Goal: Communication & Community: Answer question/provide support

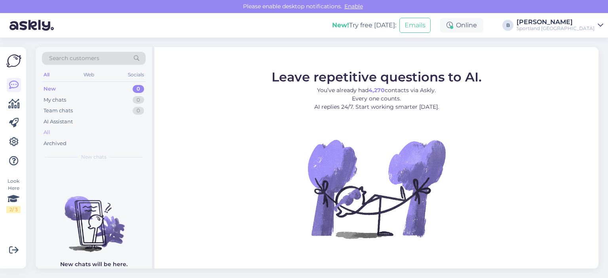
click at [50, 130] on div "All" at bounding box center [47, 133] width 7 height 8
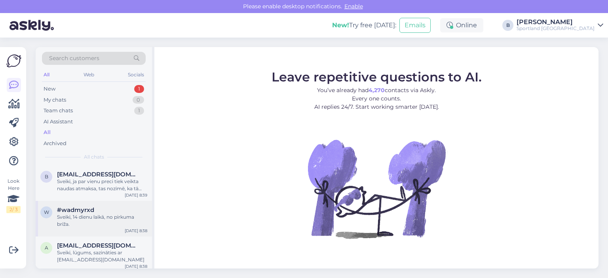
click at [71, 217] on div "Sveiki, 14 dienu laikā, no pirkuma brīža." at bounding box center [102, 221] width 90 height 14
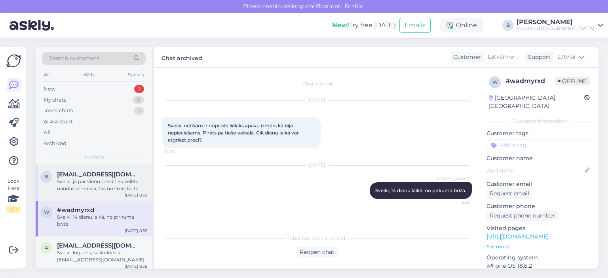
click at [107, 186] on div "Sveiki, ja par vienu preci tiek veikta naudas atmaksa, tas nozīmē, ka tā nav pi…" at bounding box center [102, 185] width 90 height 14
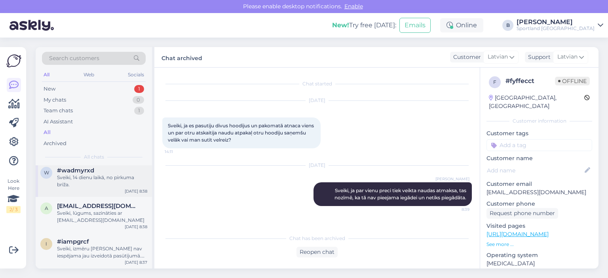
click at [107, 210] on div "Sveiki, lūgums, sazināties ar [EMAIL_ADDRESS][DOMAIN_NAME]" at bounding box center [102, 217] width 90 height 14
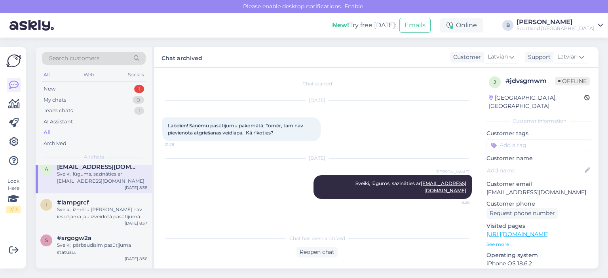
scroll to position [79, 0]
click at [107, 210] on div "Sveiki, izmēru [PERSON_NAME] nav iespējama jau izveidotā pasūtījumā. Izmērus bū…" at bounding box center [102, 213] width 90 height 14
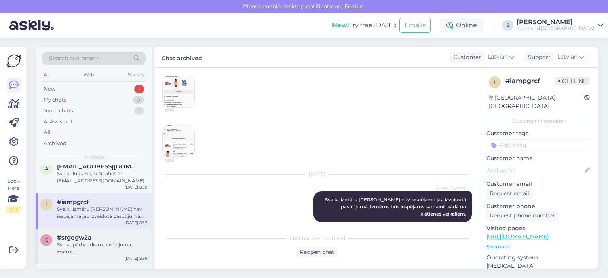
click at [103, 242] on div "Sveiki, pārbaudīsim pasūtījuma statusu." at bounding box center [102, 249] width 90 height 14
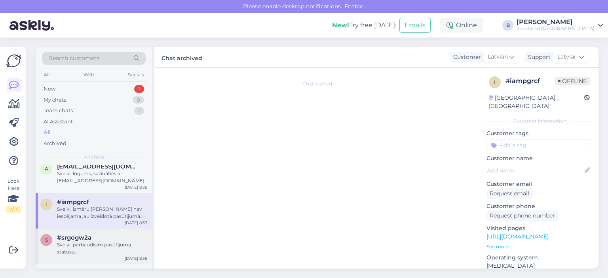
scroll to position [0, 0]
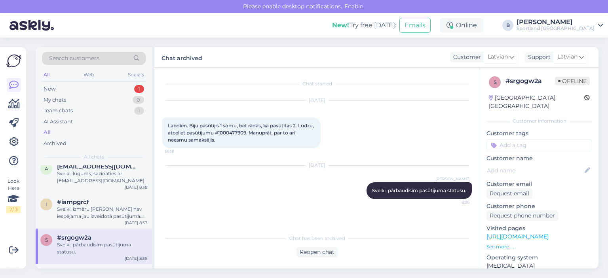
click at [252, 131] on span "Labdien. Biju pasūtījis 1 somu, bet rādās, ka pasūtītas 2. Lūdzu, atceliet pasū…" at bounding box center [241, 133] width 147 height 20
copy span "1000477909"
click at [314, 254] on div "Reopen chat" at bounding box center [317, 252] width 41 height 11
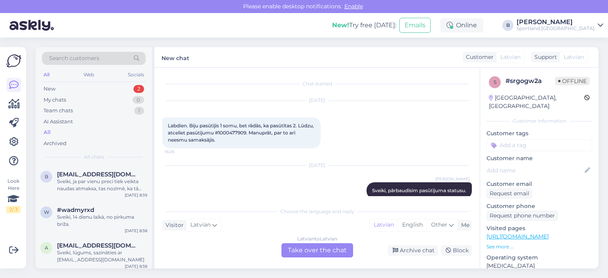
click at [308, 251] on div "Latvian to Latvian Take over the chat" at bounding box center [318, 251] width 72 height 14
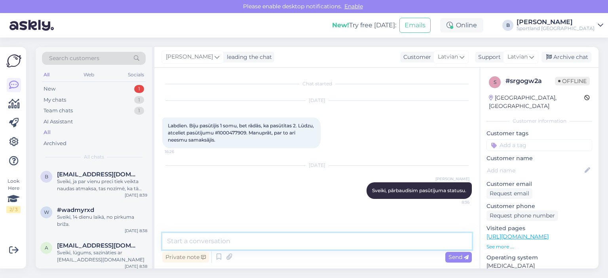
click at [305, 244] on textarea at bounding box center [317, 241] width 310 height 17
type textarea "Anulējām Jums šo pasūtījumu."
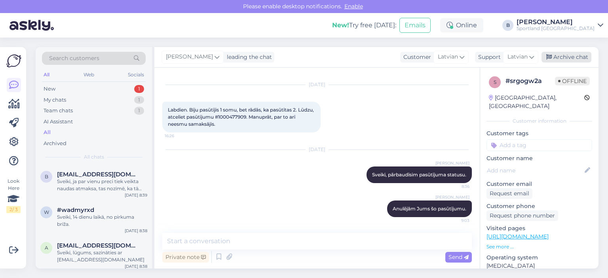
click at [558, 60] on div "Archive chat" at bounding box center [567, 57] width 50 height 11
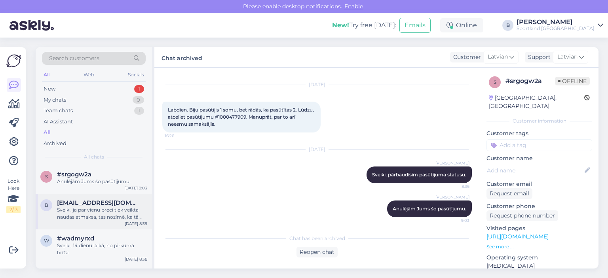
click at [80, 209] on div "Sveiki, ja par vienu preci tiek veikta naudas atmaksa, tas nozīmē, ka tā nav pi…" at bounding box center [102, 214] width 90 height 14
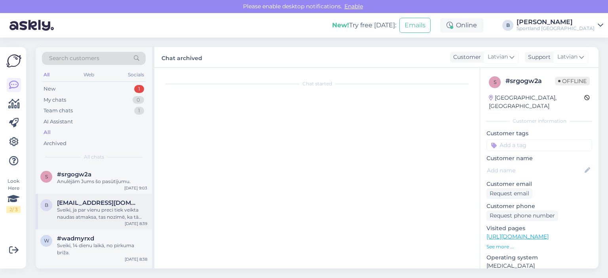
scroll to position [0, 0]
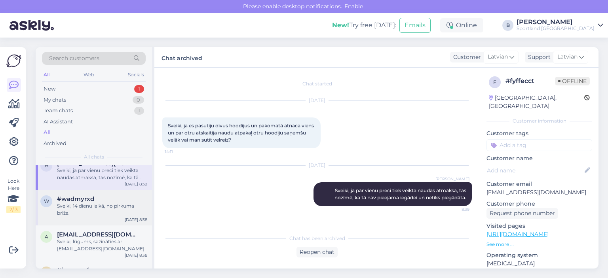
click at [97, 207] on div "Sveiki, 14 dienu laikā, no pirkuma brīža." at bounding box center [102, 210] width 90 height 14
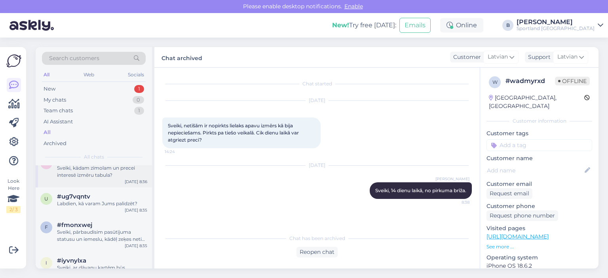
scroll to position [198, 0]
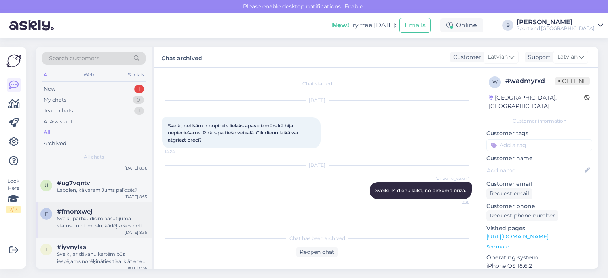
click at [110, 220] on div "Sveiki, pārbaudīsim pasūtījuma statusu un iemeslu, kādēļ zeķes netika saņemtas." at bounding box center [102, 222] width 90 height 14
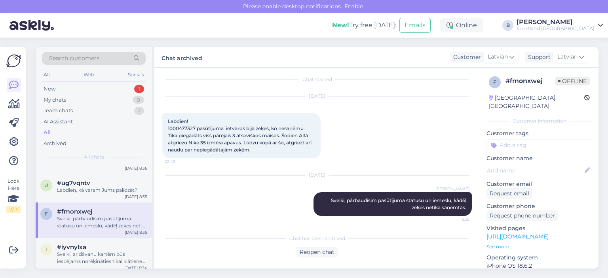
scroll to position [0, 0]
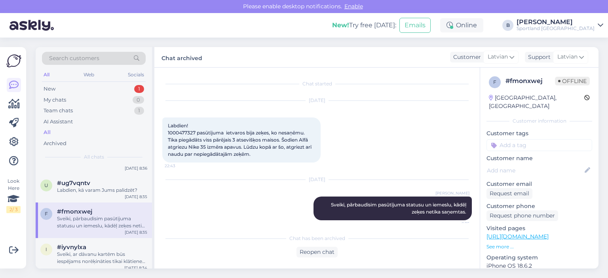
click at [183, 133] on span "Labdien! 1000477327 pasūtījuma ietvaros bija zeķes, ko nesaņēmu. Tika piegādāts…" at bounding box center [240, 140] width 145 height 34
copy span "1000477327"
click at [289, 133] on span "Labdien! 1000477327 pasūtījuma ietvaros bija zeķes, ko nesaņēmu. Tika piegādāts…" at bounding box center [240, 140] width 145 height 34
click at [307, 253] on div "Reopen chat" at bounding box center [317, 252] width 41 height 11
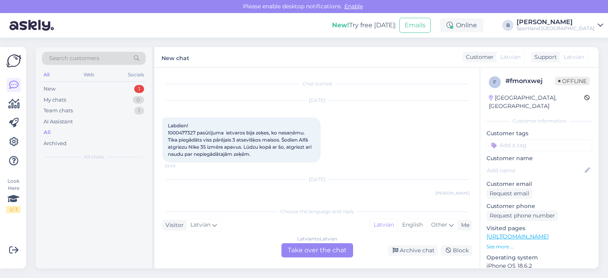
click at [307, 253] on div "Latvian to Latvian Take over the chat" at bounding box center [318, 251] width 72 height 14
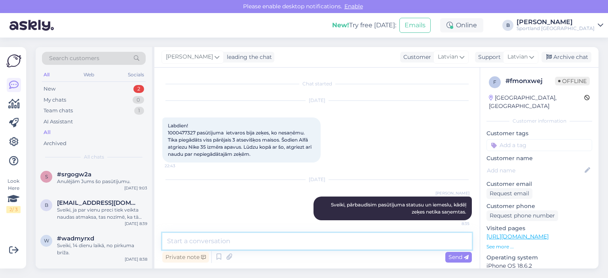
click at [311, 244] on textarea at bounding box center [317, 241] width 310 height 17
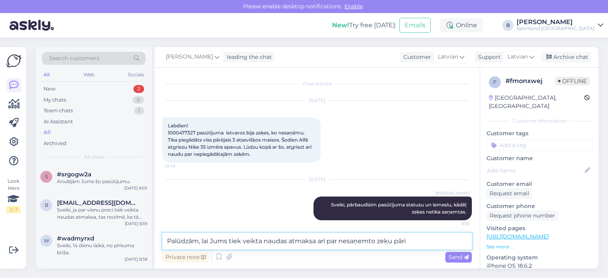
type textarea "Palūdzām, lai Jums tiek veikta naudas atmaksa arī par nesaņemto zeķu pāri."
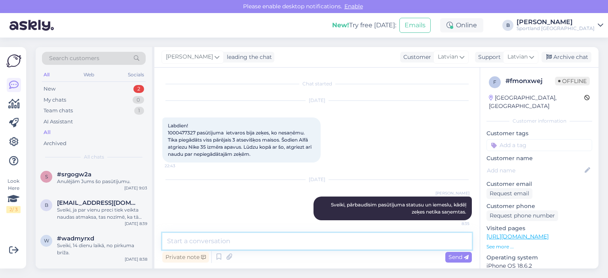
scroll to position [44, 0]
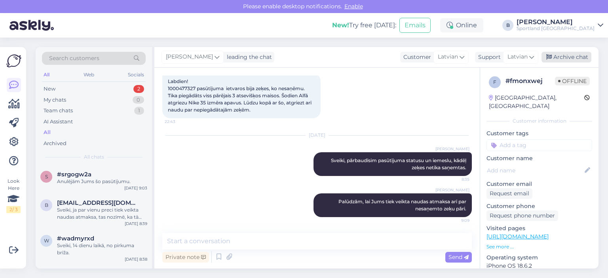
click at [553, 59] on div "Archive chat" at bounding box center [567, 57] width 50 height 11
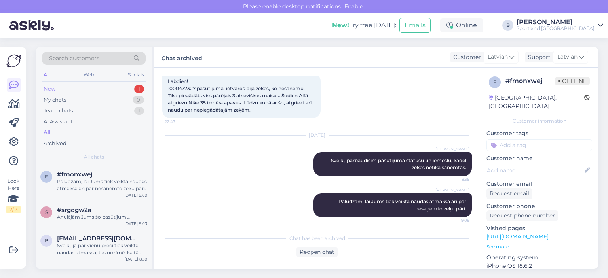
click at [82, 90] on div "New 1" at bounding box center [94, 89] width 104 height 11
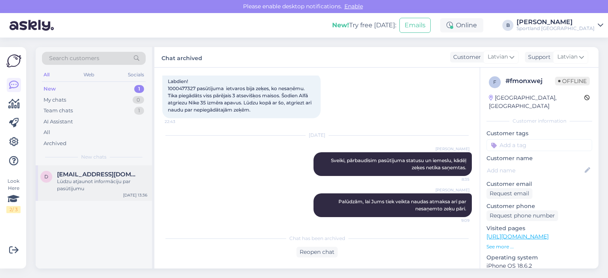
click at [72, 180] on div "Lūdzu atjaunot informāciju par pasūtījumu" at bounding box center [102, 185] width 90 height 14
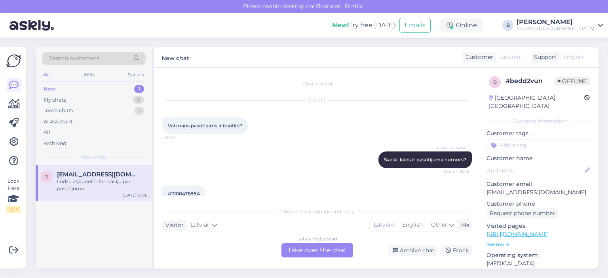
scroll to position [176, 0]
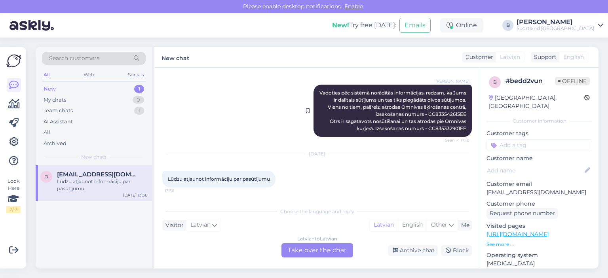
click at [438, 111] on div "[PERSON_NAME] Vadoties pēc sistēmā norādītās informācijas, redzam, ka Jums ir d…" at bounding box center [393, 111] width 158 height 52
click at [439, 112] on span "Vadoties pēc sistēmā norādītās informācijas, redzam, ka Jums ir dalītais sūtīju…" at bounding box center [394, 111] width 148 height 42
copy span "CC833542615EE"
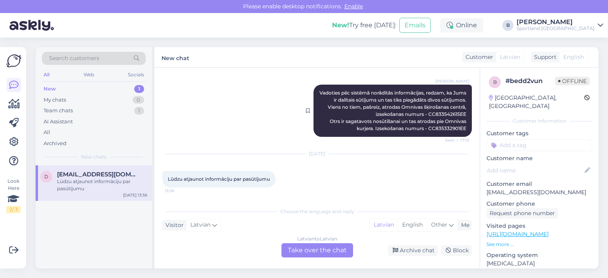
click at [439, 128] on span "Vadoties pēc sistēmā norādītās informācijas, redzam, ka Jums ir dalītais sūtīju…" at bounding box center [394, 111] width 148 height 42
copy div "CC835332901EE Seen ✓ 17:10"
click at [301, 248] on div "Latvian to Latvian Take over the chat" at bounding box center [318, 251] width 72 height 14
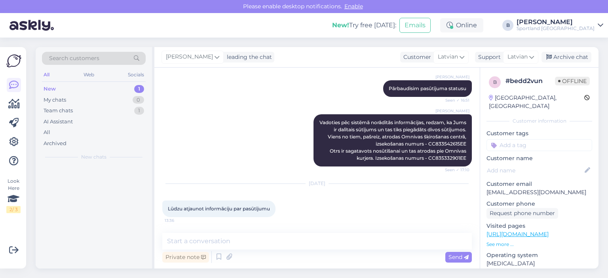
scroll to position [147, 0]
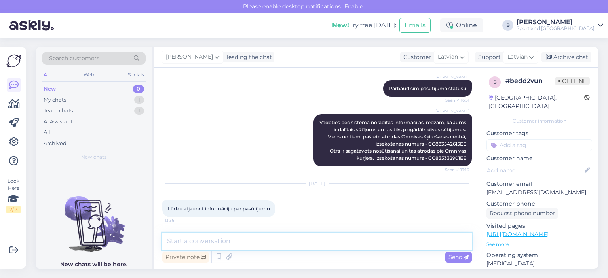
click at [301, 248] on textarea at bounding box center [317, 241] width 310 height 17
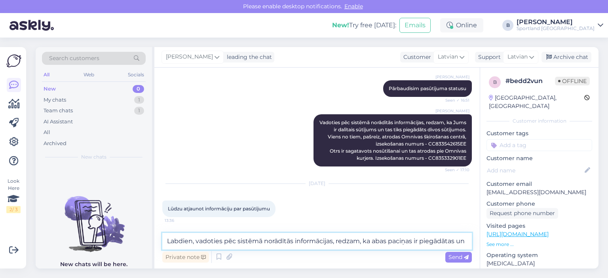
scroll to position [156, 0]
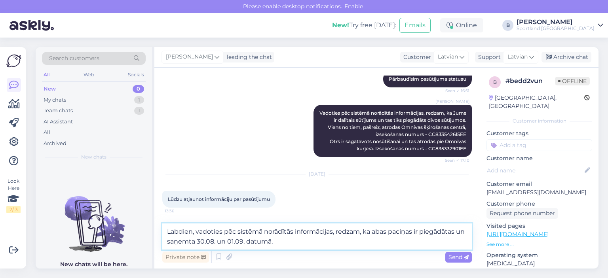
type textarea "Labdien, vadoties pēc sistēmā norādītās informācijas, redzam, ka abas paciņas i…"
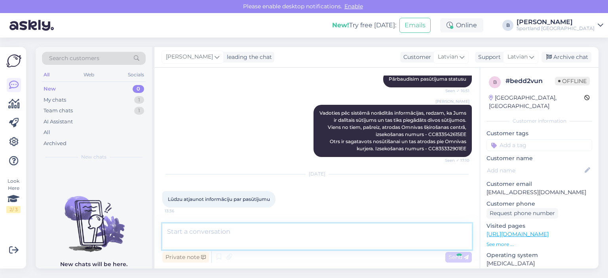
scroll to position [211, 0]
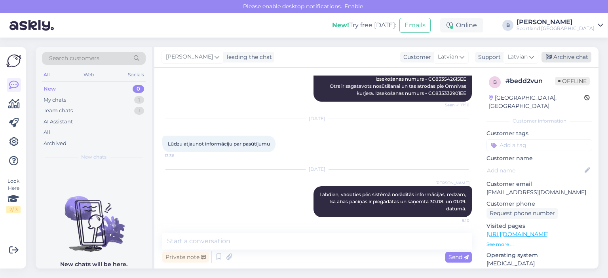
click at [570, 61] on div "Archive chat" at bounding box center [567, 57] width 50 height 11
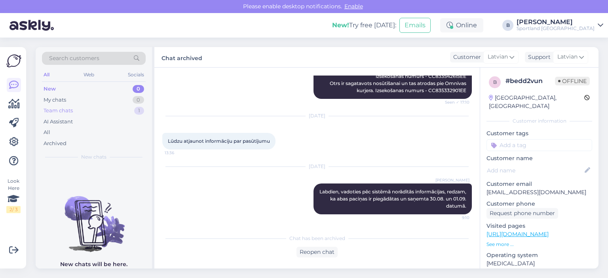
click at [69, 112] on div "Team chats" at bounding box center [58, 111] width 29 height 8
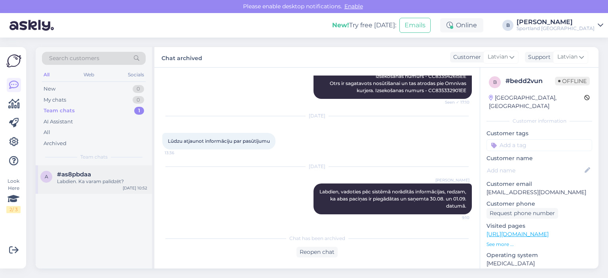
click at [110, 171] on div "#as8pbdaa" at bounding box center [102, 174] width 90 height 7
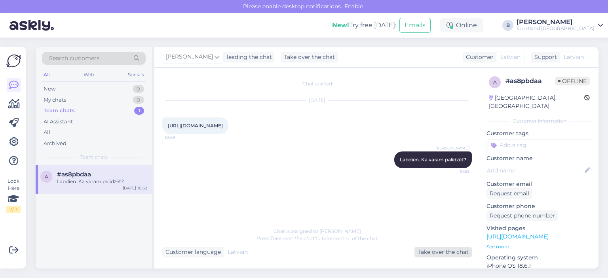
click at [445, 250] on div "Take over the chat" at bounding box center [443, 252] width 57 height 11
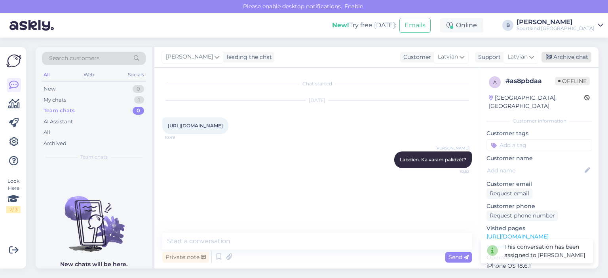
click at [558, 60] on div "Archive chat" at bounding box center [567, 57] width 50 height 11
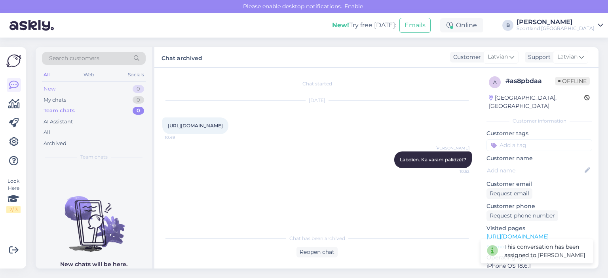
click at [50, 90] on div "New" at bounding box center [50, 89] width 12 height 8
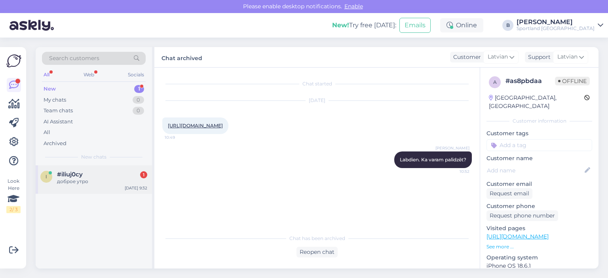
click at [87, 172] on div "#iliuj0cy 1" at bounding box center [102, 174] width 90 height 7
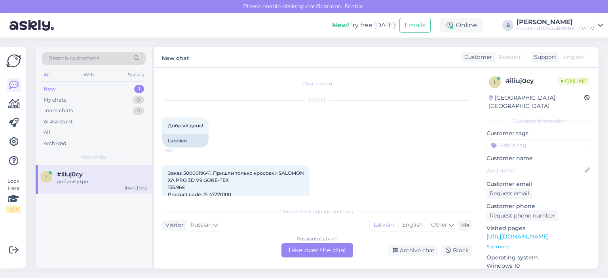
scroll to position [407, 0]
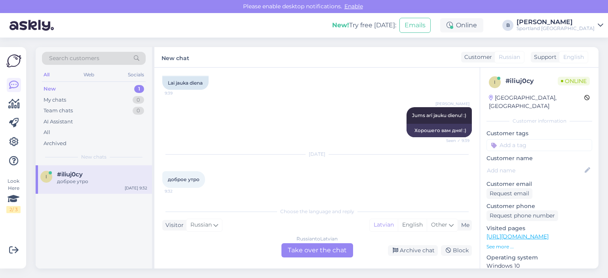
click at [325, 253] on div "Russian to Latvian Take over the chat" at bounding box center [318, 251] width 72 height 14
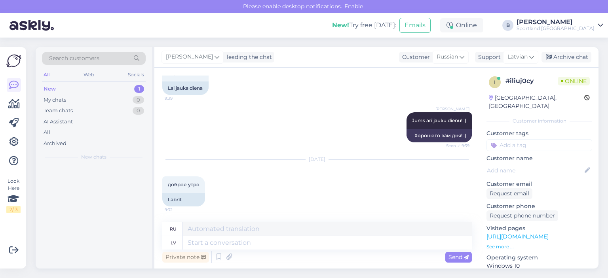
scroll to position [402, 0]
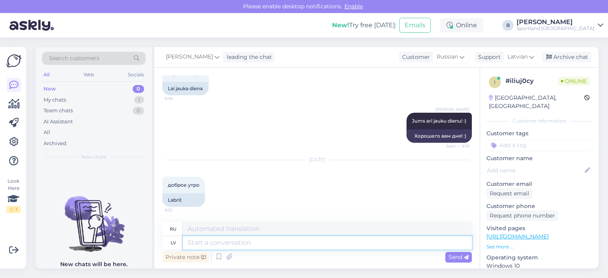
click at [323, 247] on textarea at bounding box center [327, 242] width 289 height 13
type textarea "Labrīt, k"
type textarea "Доброе утро,"
type textarea "Labrīt, kā v"
type textarea "Доброе утро, как дела?"
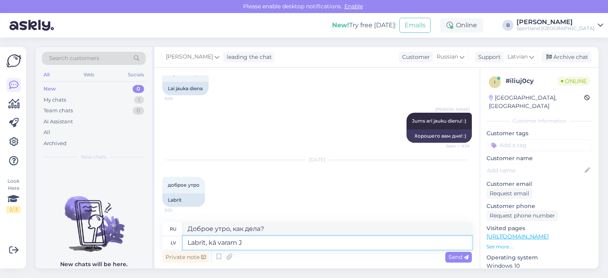
type textarea "Labrīt, kā varam Ju"
type textarea "Доброе утро, как мы можем"
type textarea "Labrīt, kā varam Jums pal"
type textarea "Доброе утро, чем мы можем вам помочь?"
type textarea "Labrīt, kā varam Jums palīdzēt?"
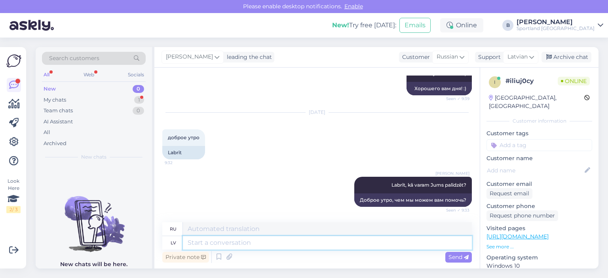
scroll to position [497, 0]
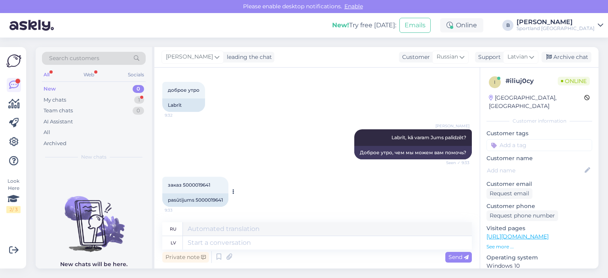
click at [208, 198] on div "pasūtījums 5000019641" at bounding box center [195, 200] width 66 height 13
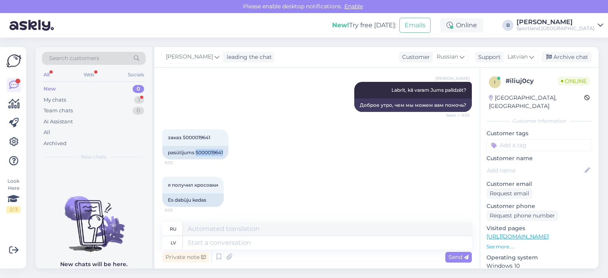
copy div "5000019641"
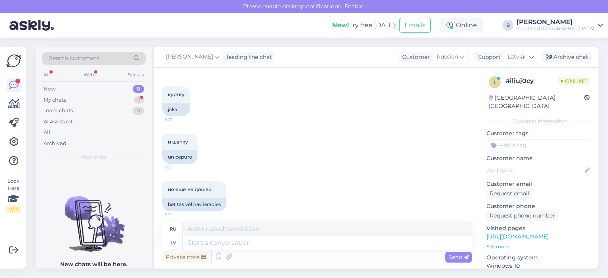
scroll to position [687, 0]
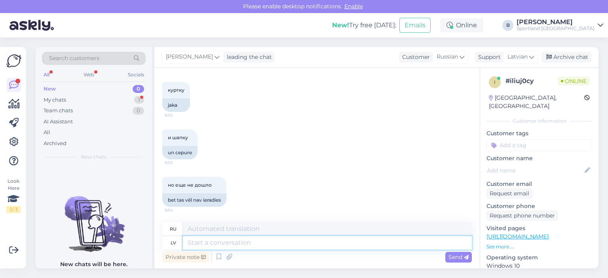
click at [262, 242] on textarea at bounding box center [327, 242] width 289 height 13
type textarea "Redzam sis"
type textarea "Мы видим"
type textarea "Redzam sistēmā, k"
type textarea "Мы видим в системе,"
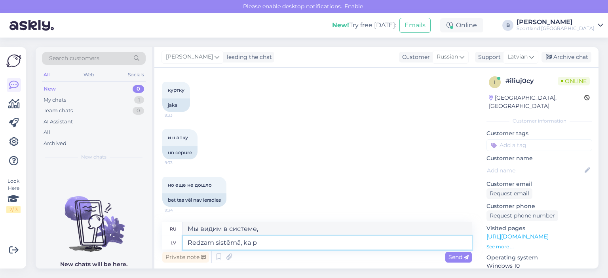
type textarea "Redzam sistēmā, ka pa"
type textarea "Мы видим в системе, что"
type textarea "Redzam sistēmā, ka par"
type textarea "Мы видим в системе, что для"
type textarea "Redzam sistēmā, ka par preci"
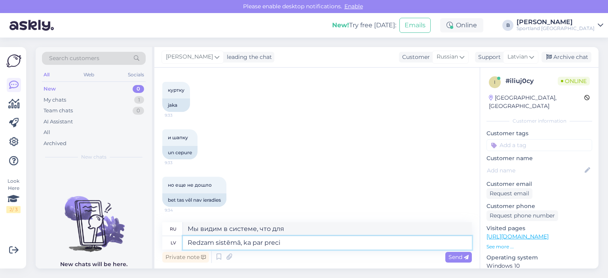
type textarea "Мы видим в системе, что для продукта"
paste textarea "THE NORTH FACE MEN'S HIGHER RUN TROUSERS"
type textarea "Redzam sistēmā, ka par preci THE NORTH FACE MEN'S HIGHER RUN TROUSERS"
type textarea "Мы видим в системе, что продукт THE NORTH FACE MEN'S HIGHER RUN TROUSERS"
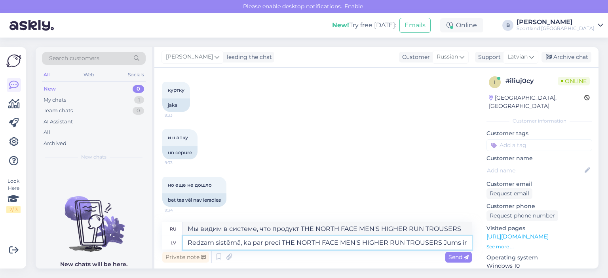
type textarea "Redzam sistēmā, ka par preci THE NORTH FACE MEN'S HIGHER RUN TROUSERS Jums ir"
type textarea "Мы видим в системе, что продукт THE NORTH FACE MEN'S HIGER RUN TROUSERS предназ…"
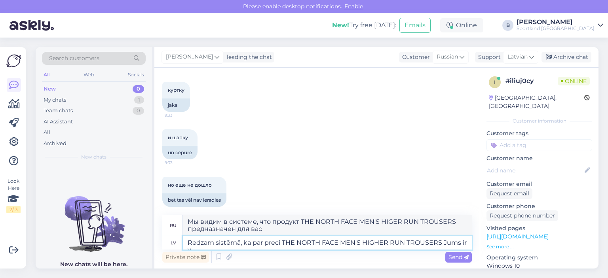
type textarea "Redzam sistēmā, ka par preci THE NORTH FACE MEN'S HIGHER RUN TROUSERS Jums ir ve"
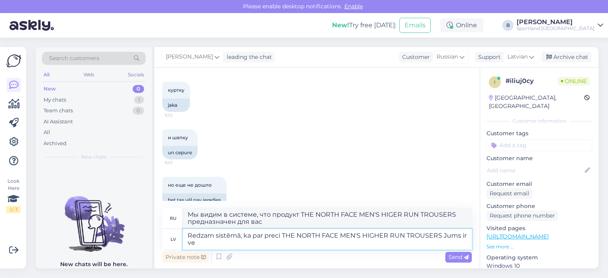
type textarea "Мы видим в системе, что у вас есть товар THE NORTH FACE MEN'S HIGHER RUN TROUSE…"
type textarea "Redzam sistēmā, ka par preci THE NORTH FACE MEN'S HIGHER RUN TROUSERS Jums ir v…"
type textarea "В системе мы видим, что вы совершили покупку товара THE NORTH FACE MEN'S HIGER …"
type textarea "Redzam sistēmā, ka par preci THE NORTH FACE MEN'S HIGHER RUN TROUSERS Jums ir v…"
type textarea "Мы видим в системе, что вам была произведена оплата за товар THE NORTH FACE MEN…"
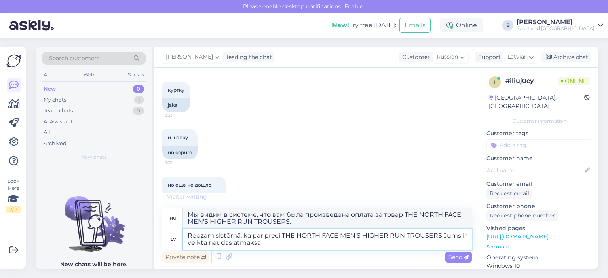
type textarea "Redzam sistēmā, ka par preci THE NORTH FACE MEN'S HIGHER RUN TROUSERS Jums ir v…"
type textarea "Мы видим в системе, что вам был возвращен товар THE NORTH FACE MEN'S HIGER RUN …"
type textarea "Redzam sistēmā, ka par preci THE NORTH FACE MEN'S HIGHER RUN TROUSERS Jums ir v…"
type textarea "В системе мы видим, что вам был сделан возврат средств за товар THE NORTH FACE …"
type textarea "Redzam sistēmā, ka par preci THE NORTH FACE MEN'S HIGHER RUN TROUSERS Jums ir v…"
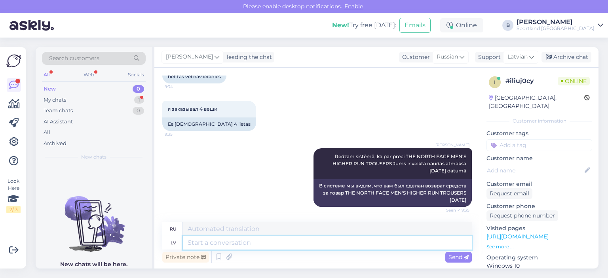
scroll to position [858, 0]
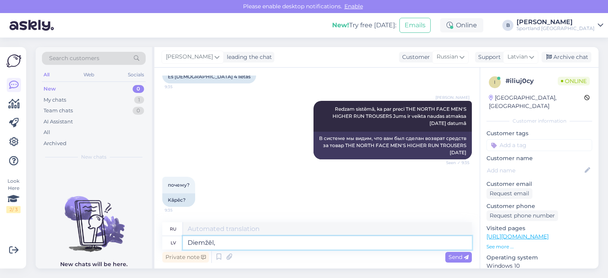
type textarea "Diemžēl, n"
type textarea "К сожалению,"
type textarea "Diemžēl, nebija"
type textarea "К сожалению, не было"
type textarea "Diemžēl, nebija pieejama va"
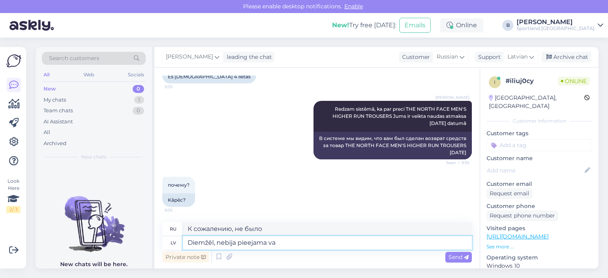
type textarea "К сожалению, он не был доступен."
type textarea "Diemžēl, nebija pieejama vairs pr"
type textarea "К сожалению, он больше не доступен."
type textarea "Diemžēl, nebija pieejama vairs prece ie"
type textarea "К сожалению, товар больше не доступен."
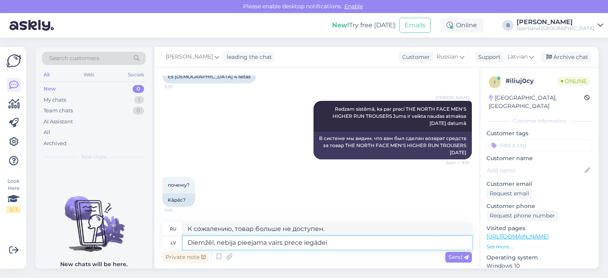
type textarea "Diemžēl, nebija pieejama vairs prece iegādei."
type textarea "К сожалению, товар больше не доступен для покупки."
type textarea "Diemžēl, nebija pieejama vairs prece iegādei."
click at [453, 257] on span "Send" at bounding box center [459, 257] width 20 height 7
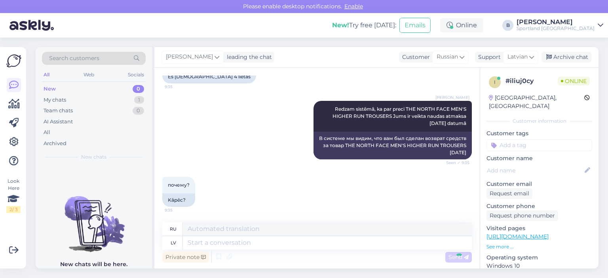
scroll to position [905, 0]
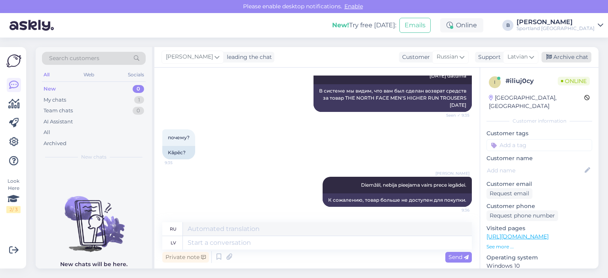
click at [564, 55] on div "Archive chat" at bounding box center [567, 57] width 50 height 11
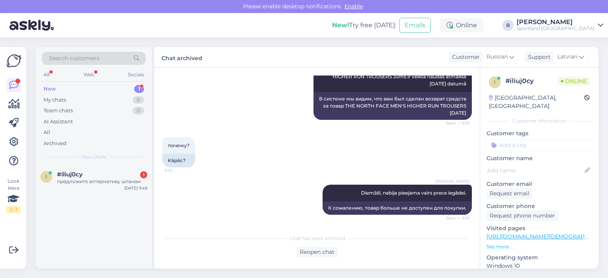
scroll to position [932, 0]
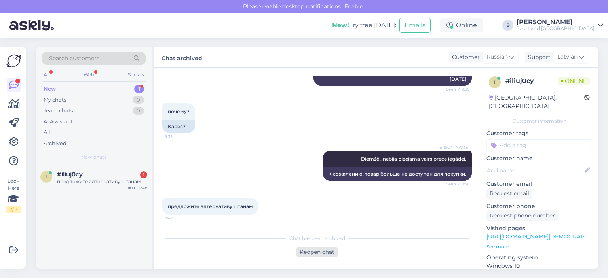
click at [313, 250] on div "Reopen chat" at bounding box center [317, 252] width 41 height 11
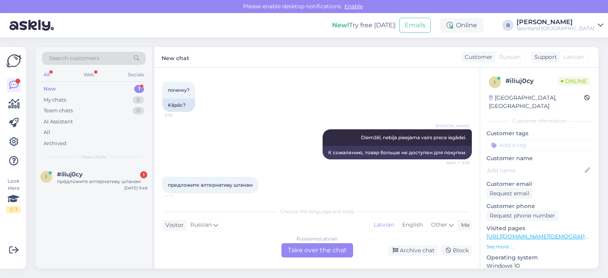
scroll to position [958, 0]
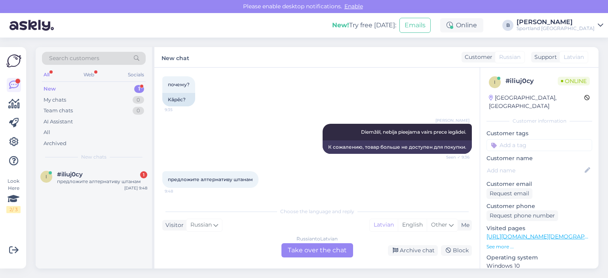
click at [330, 255] on div "Russian to Latvian Take over the chat" at bounding box center [318, 251] width 72 height 14
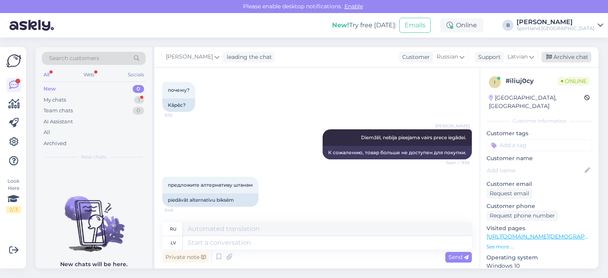
click at [558, 59] on div "Archive chat" at bounding box center [567, 57] width 50 height 11
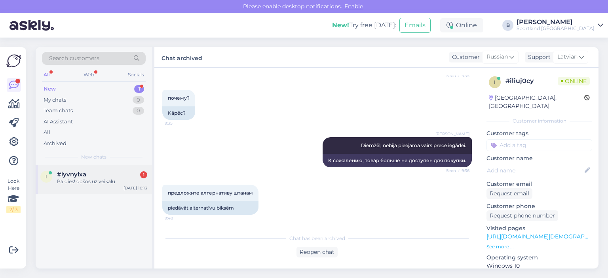
click at [104, 181] on div "Paldies! došos uz veikalu" at bounding box center [102, 181] width 90 height 7
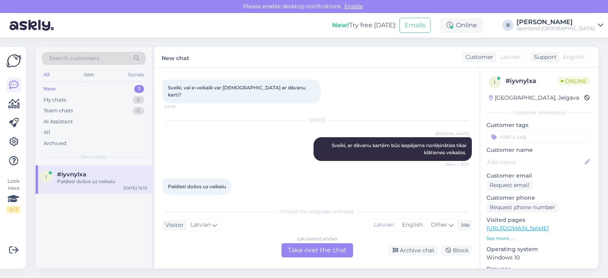
click at [314, 244] on div "Latvian to Latvian Take over the chat" at bounding box center [318, 251] width 72 height 14
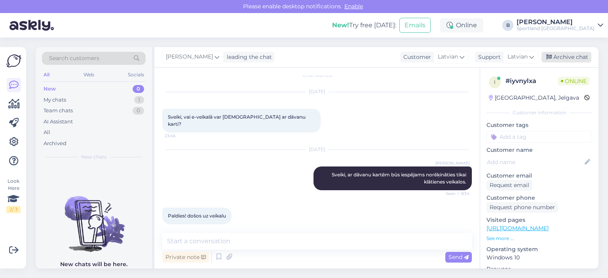
click at [566, 61] on div "Archive chat" at bounding box center [567, 57] width 50 height 11
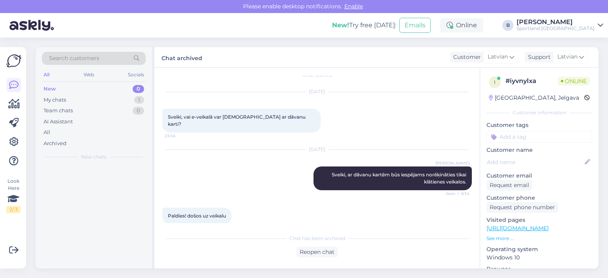
scroll to position [11, 0]
